Goal: Information Seeking & Learning: Learn about a topic

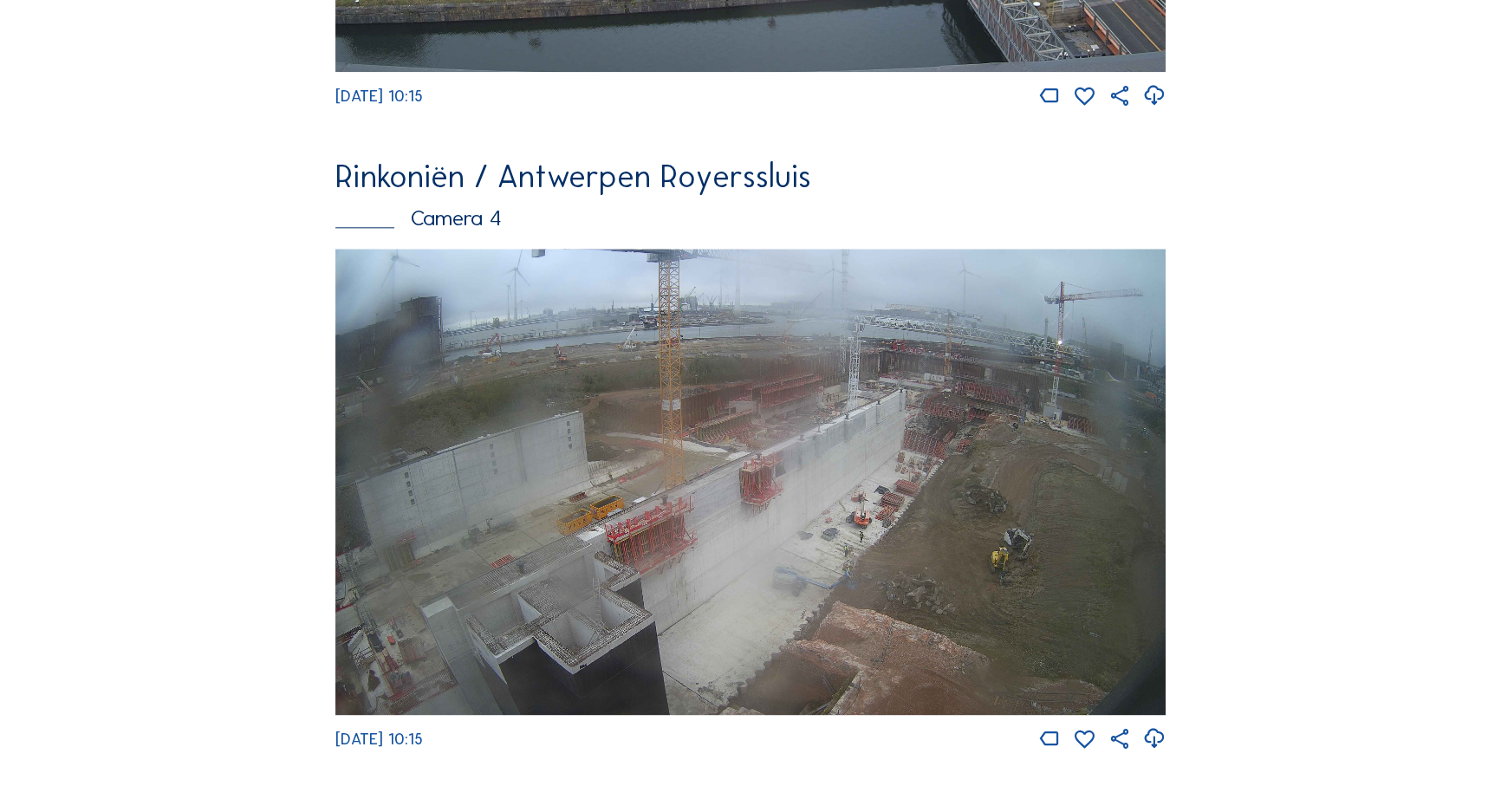
scroll to position [2070, 0]
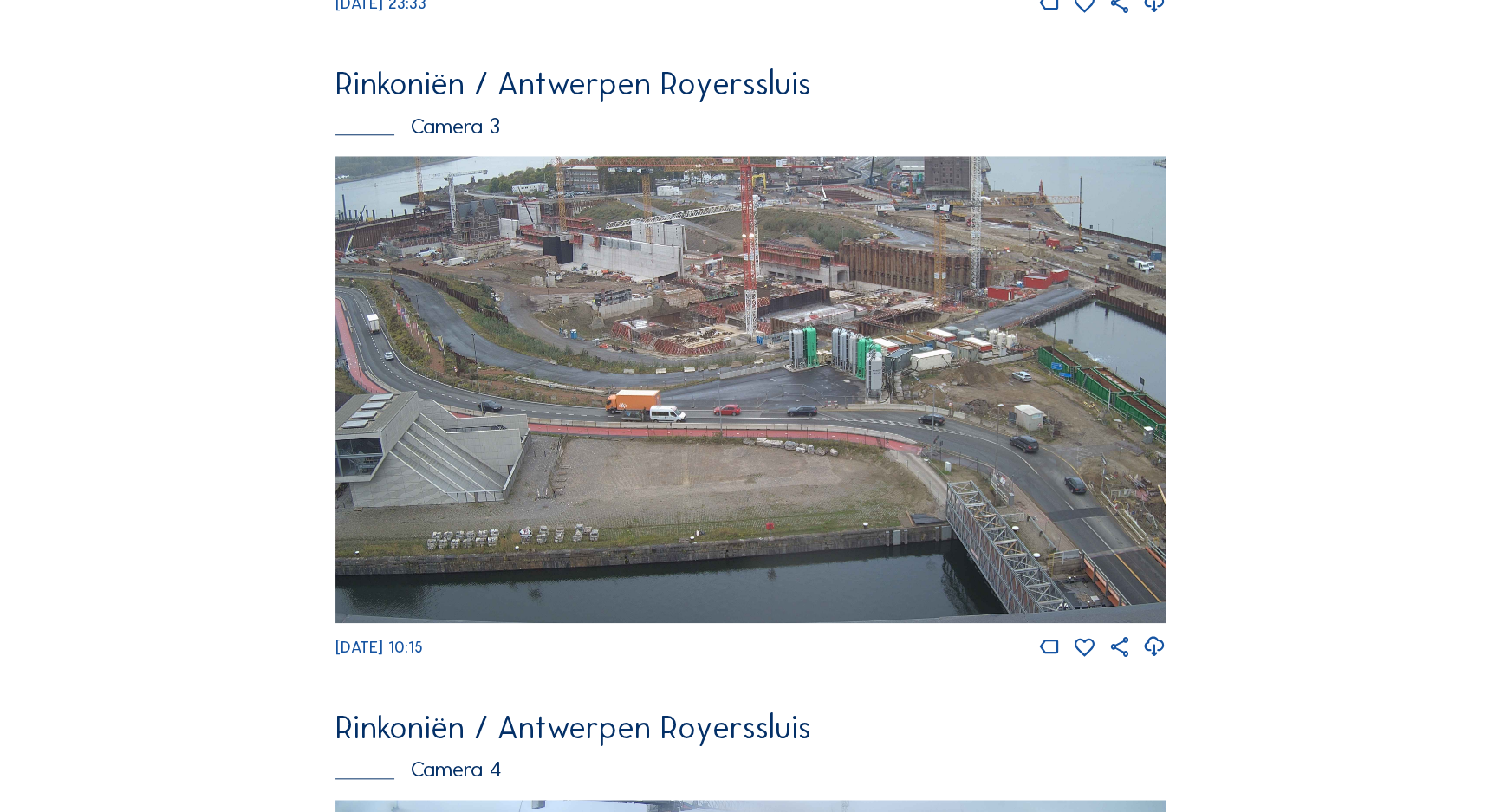
click at [863, 264] on img at bounding box center [751, 389] width 831 height 467
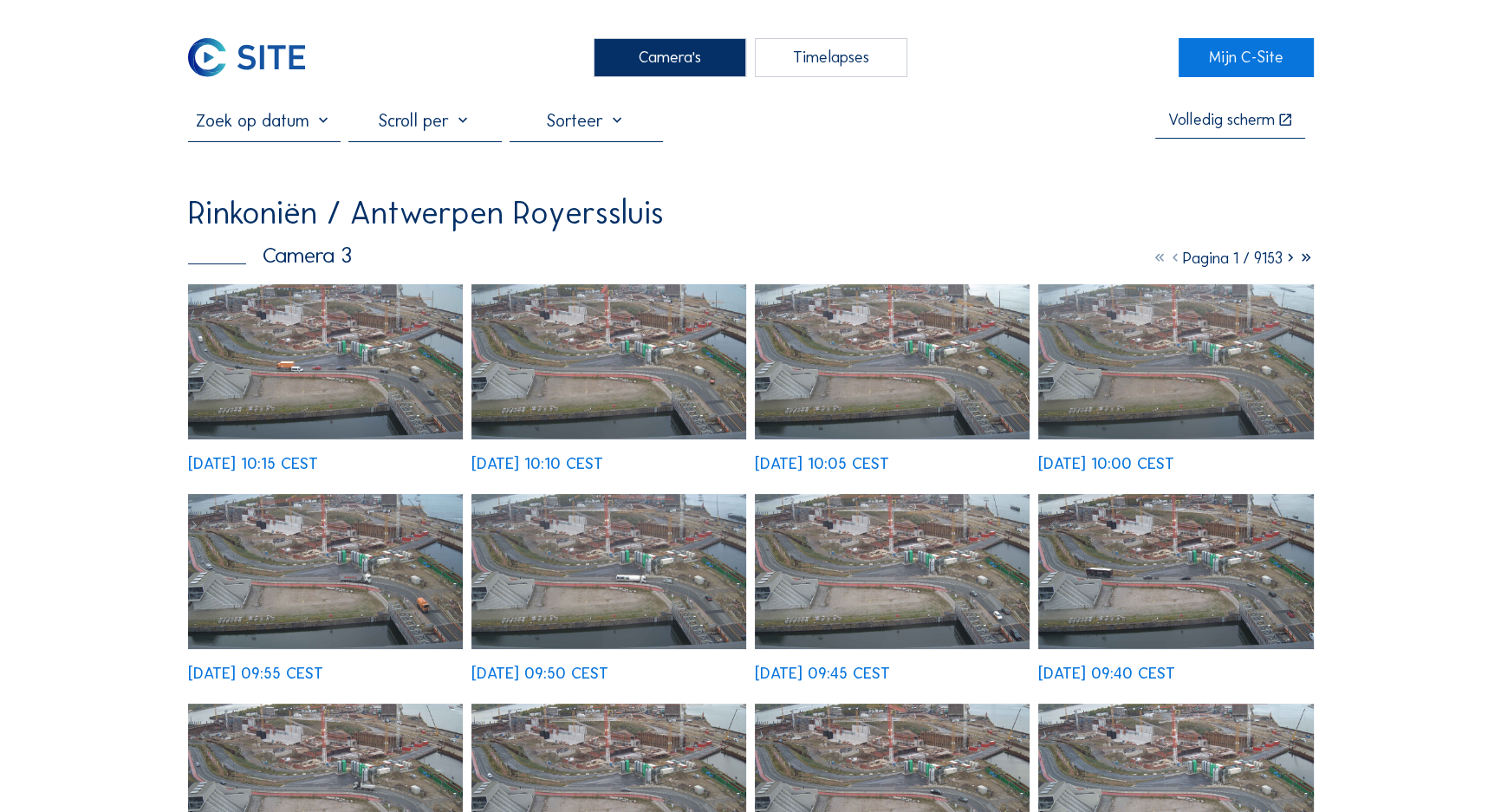
click at [318, 456] on div "[DATE] 10:15 CEST" at bounding box center [253, 463] width 130 height 16
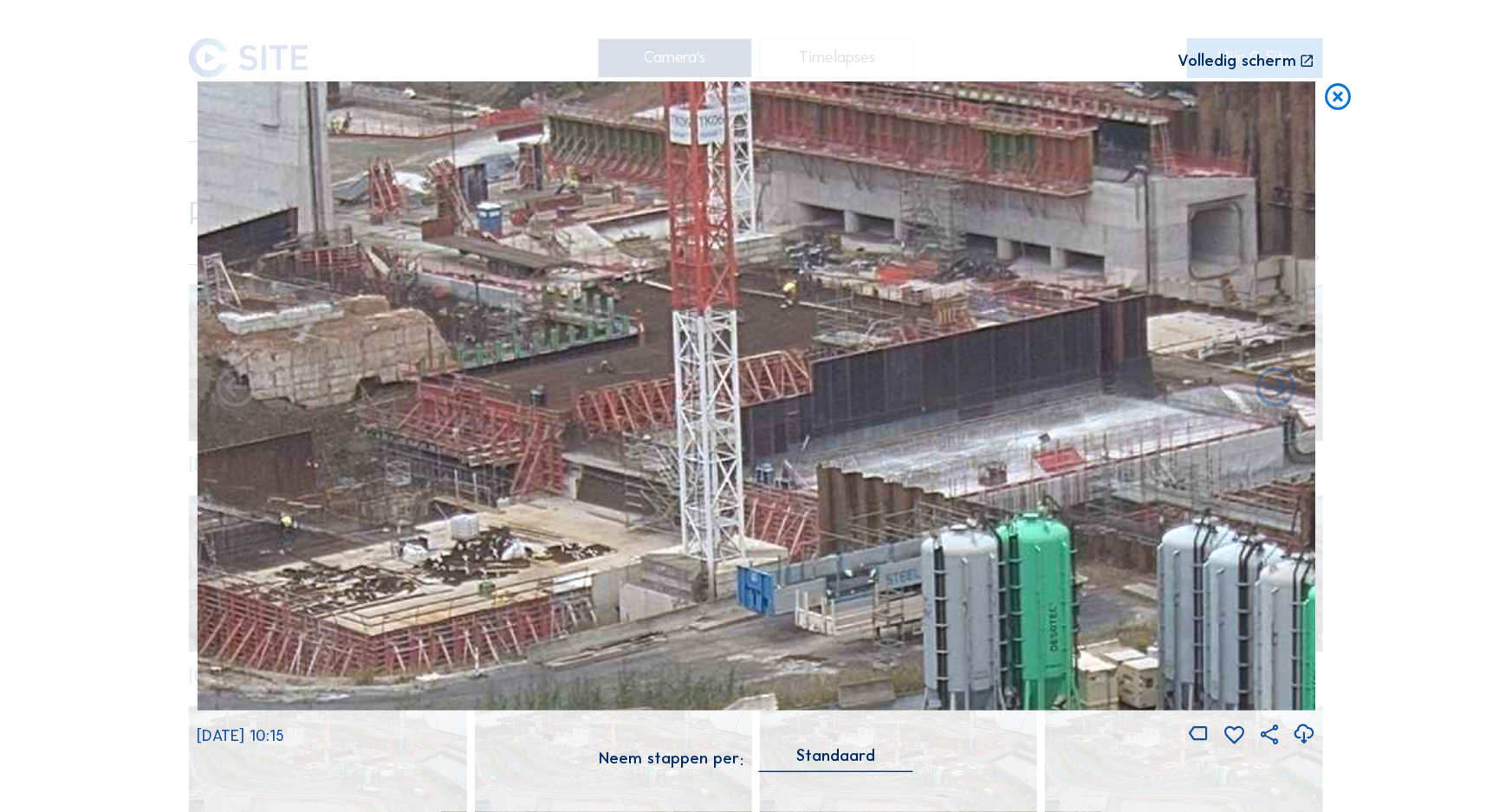
drag, startPoint x: 722, startPoint y: 278, endPoint x: 728, endPoint y: 324, distance: 46.4
click at [728, 324] on img at bounding box center [756, 396] width 1119 height 629
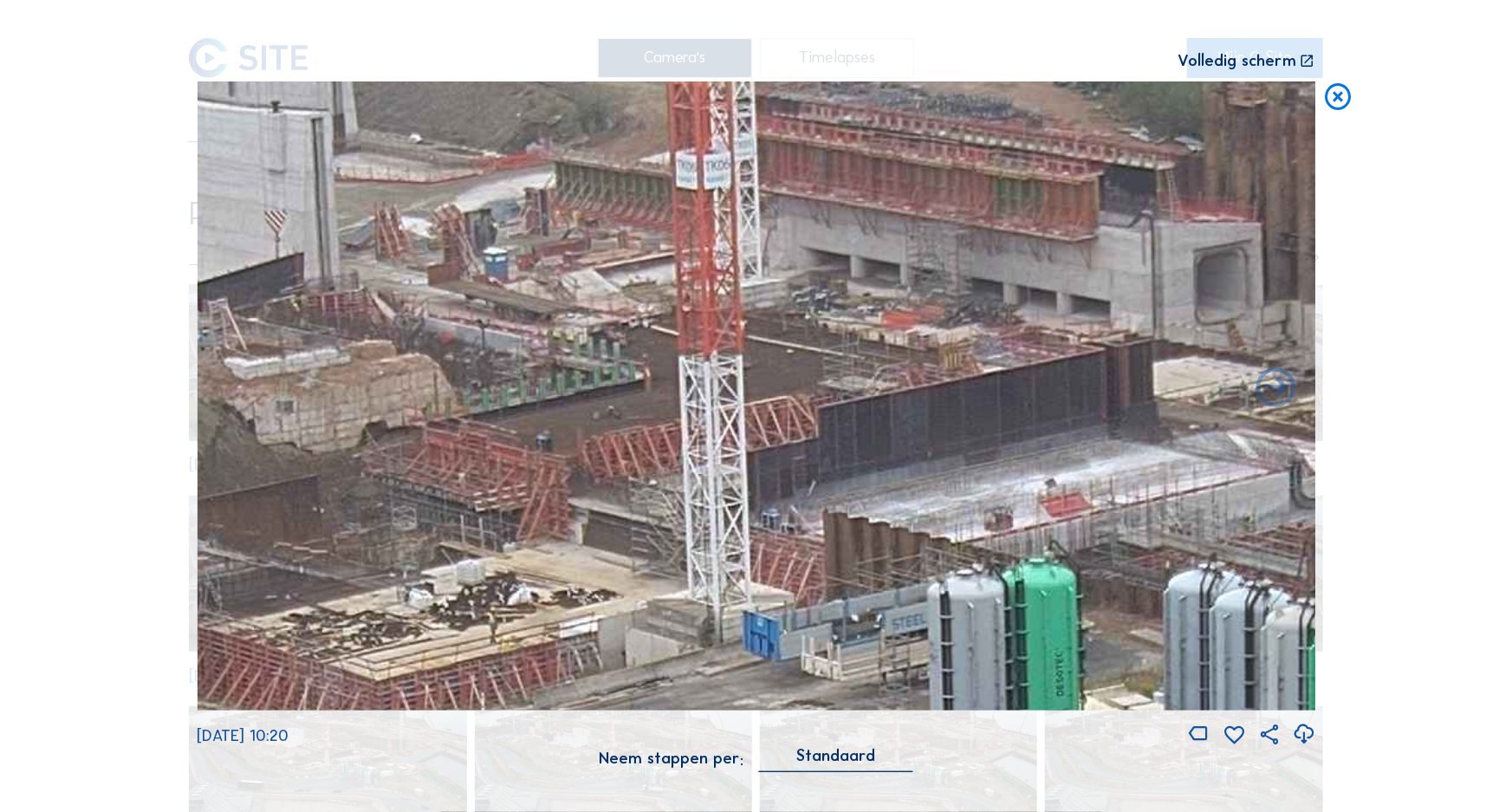
click at [1338, 106] on icon at bounding box center [1340, 98] width 32 height 33
